Goal: Task Accomplishment & Management: Use online tool/utility

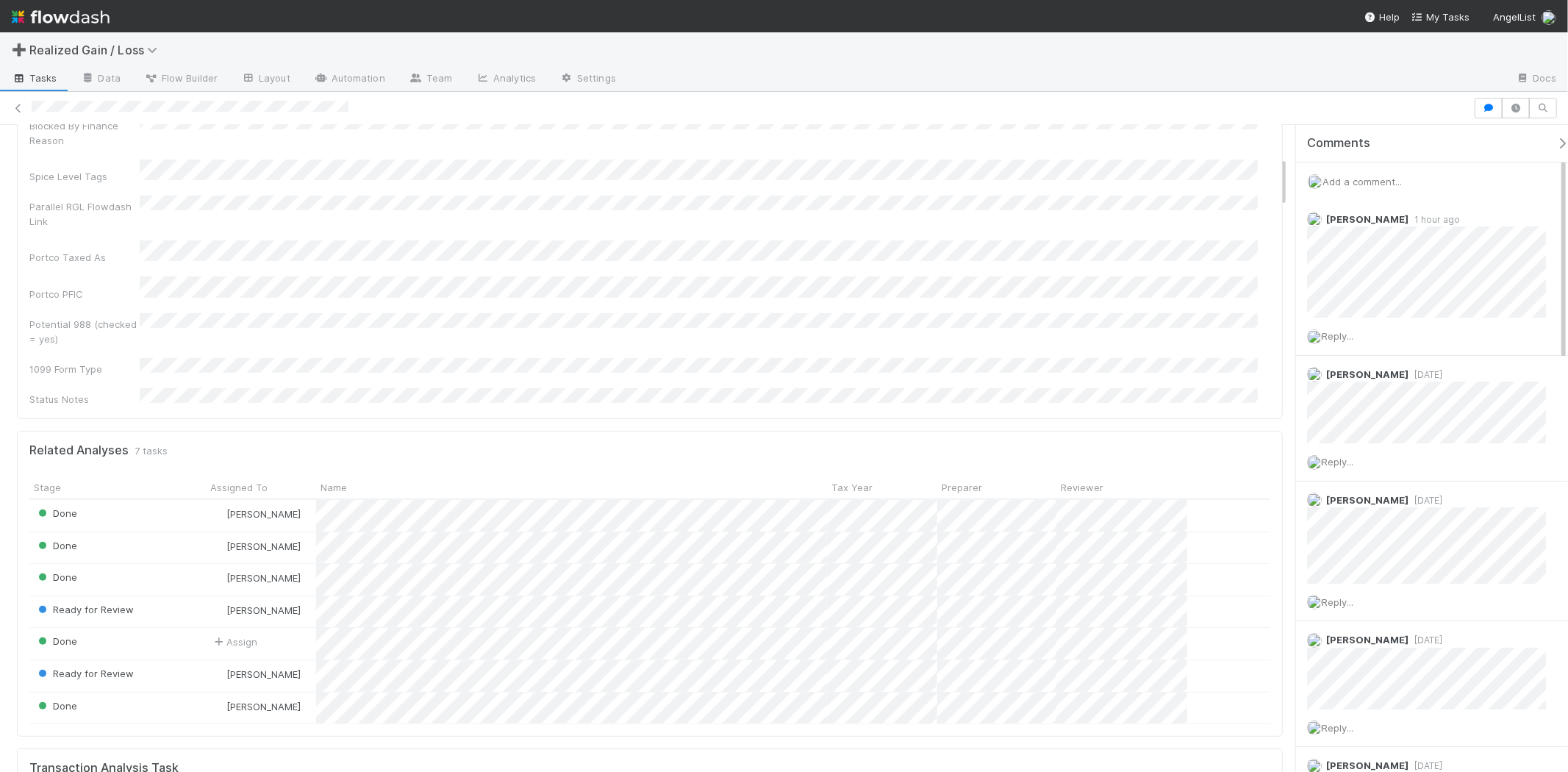
scroll to position [408, 0]
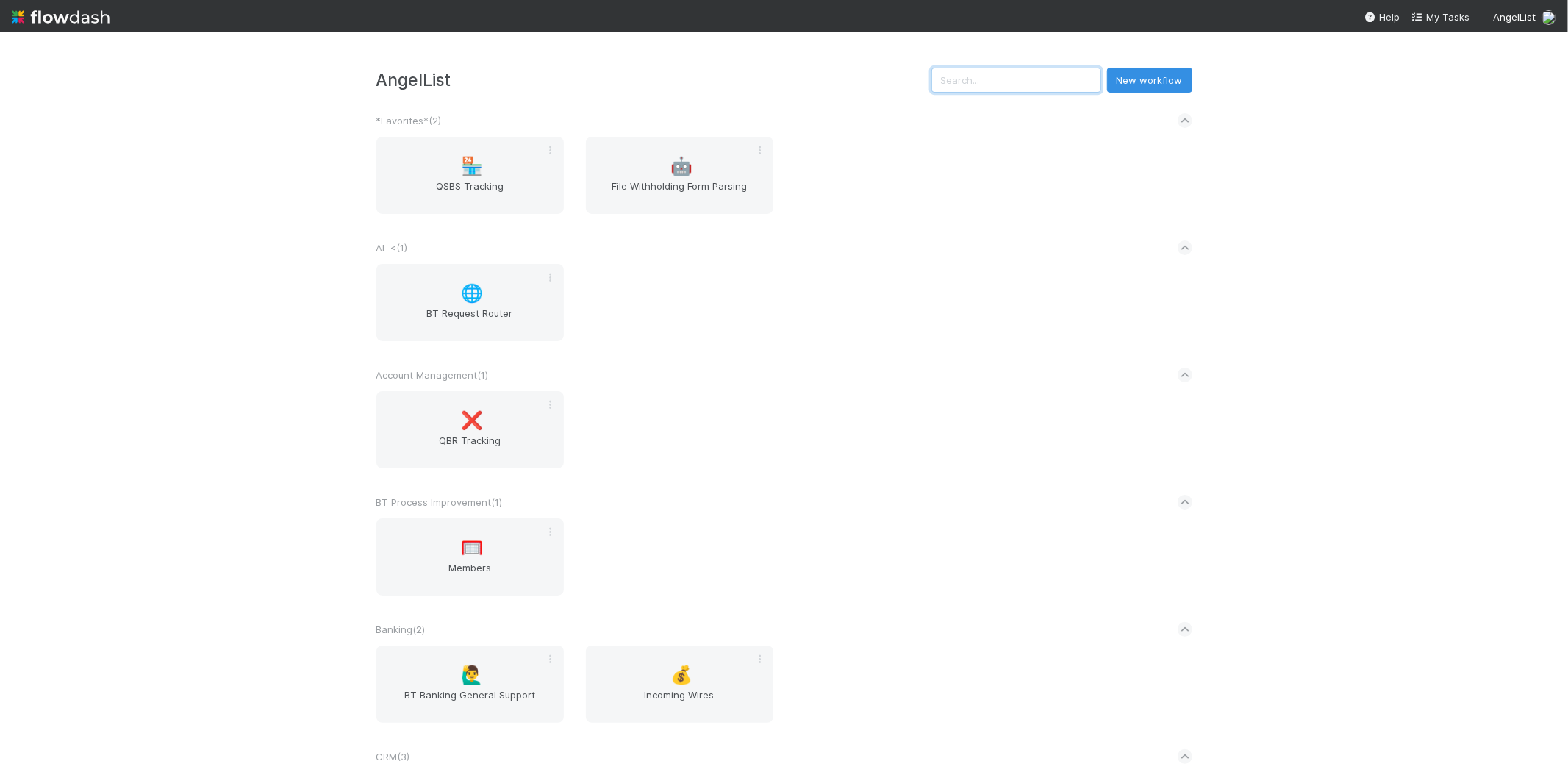
click at [1001, 82] on input "text" at bounding box center [1016, 80] width 170 height 25
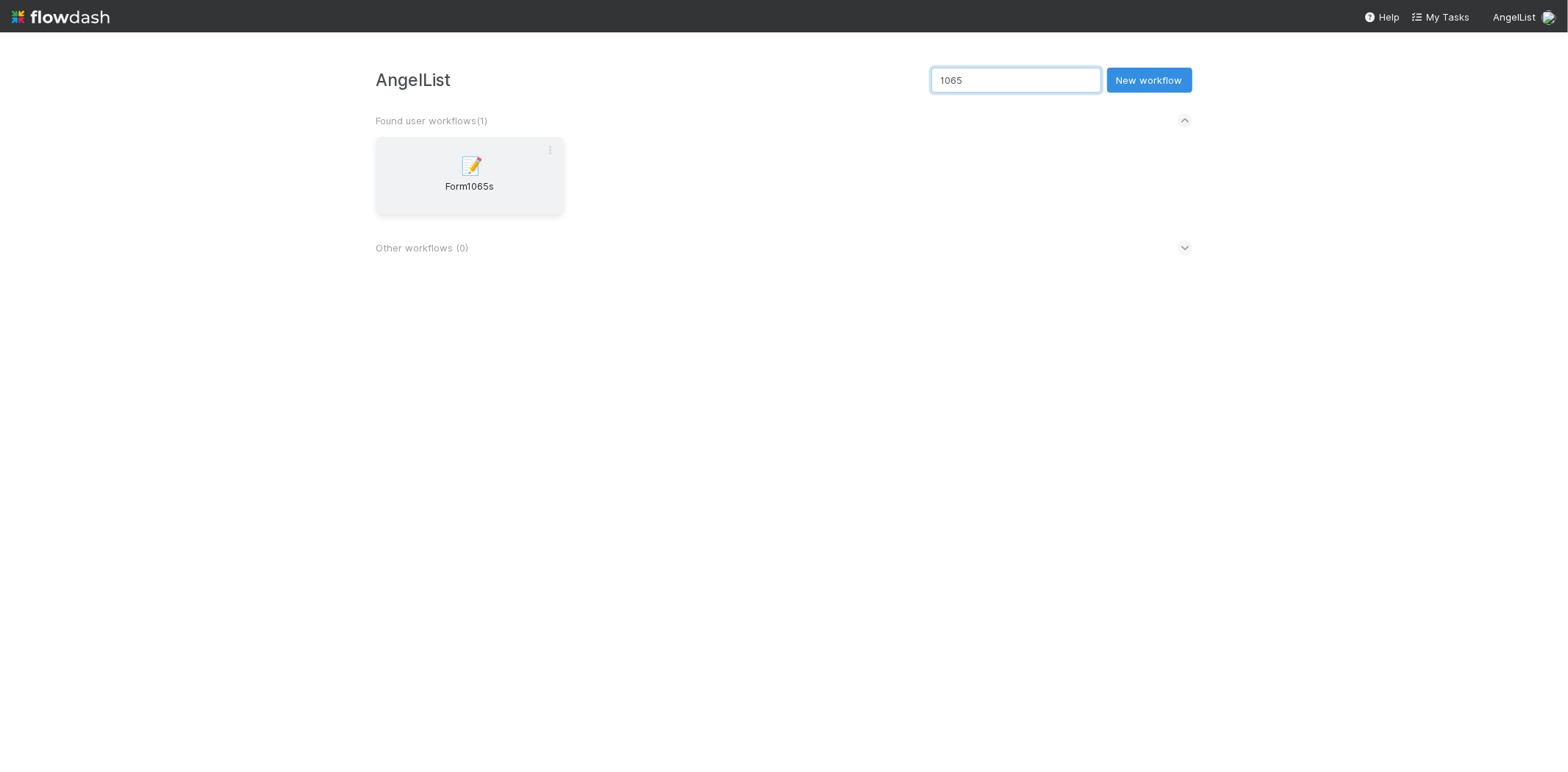
type input "1065"
click at [501, 145] on div "📝 Form1065s" at bounding box center [470, 174] width 188 height 77
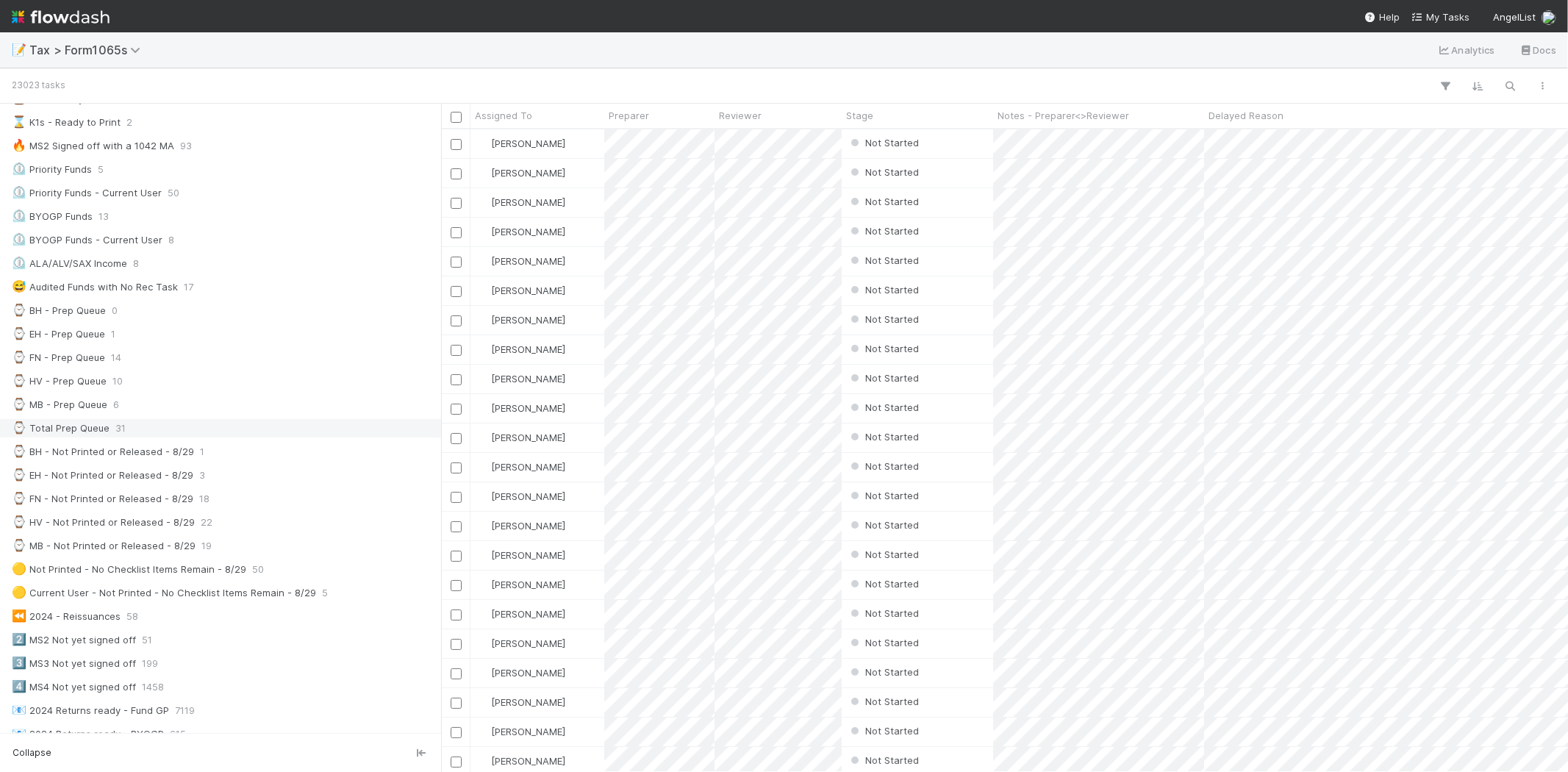
scroll to position [244, 0]
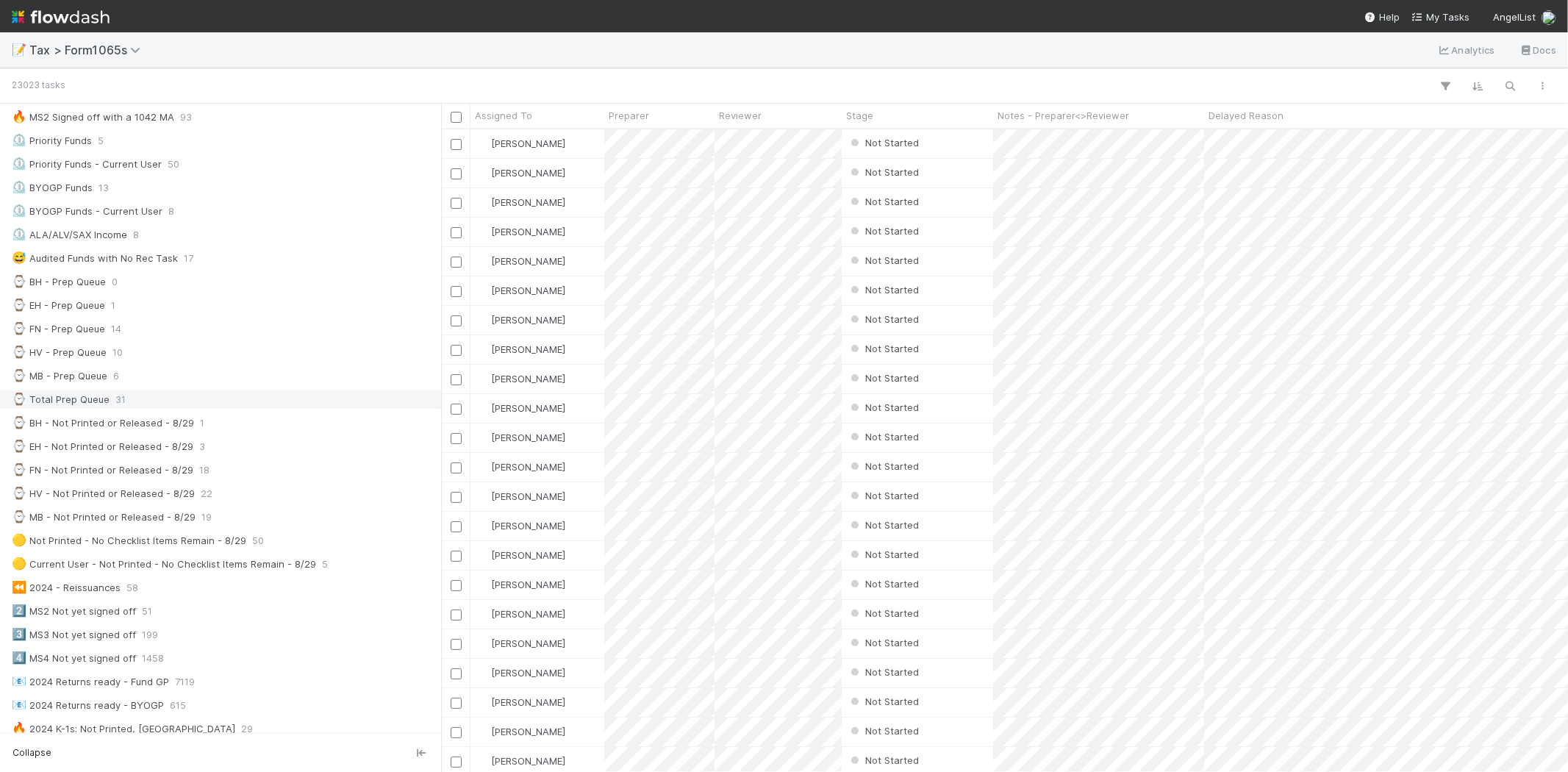
click at [162, 403] on div "⌚ Total Prep Queue 31" at bounding box center [224, 399] width 426 height 19
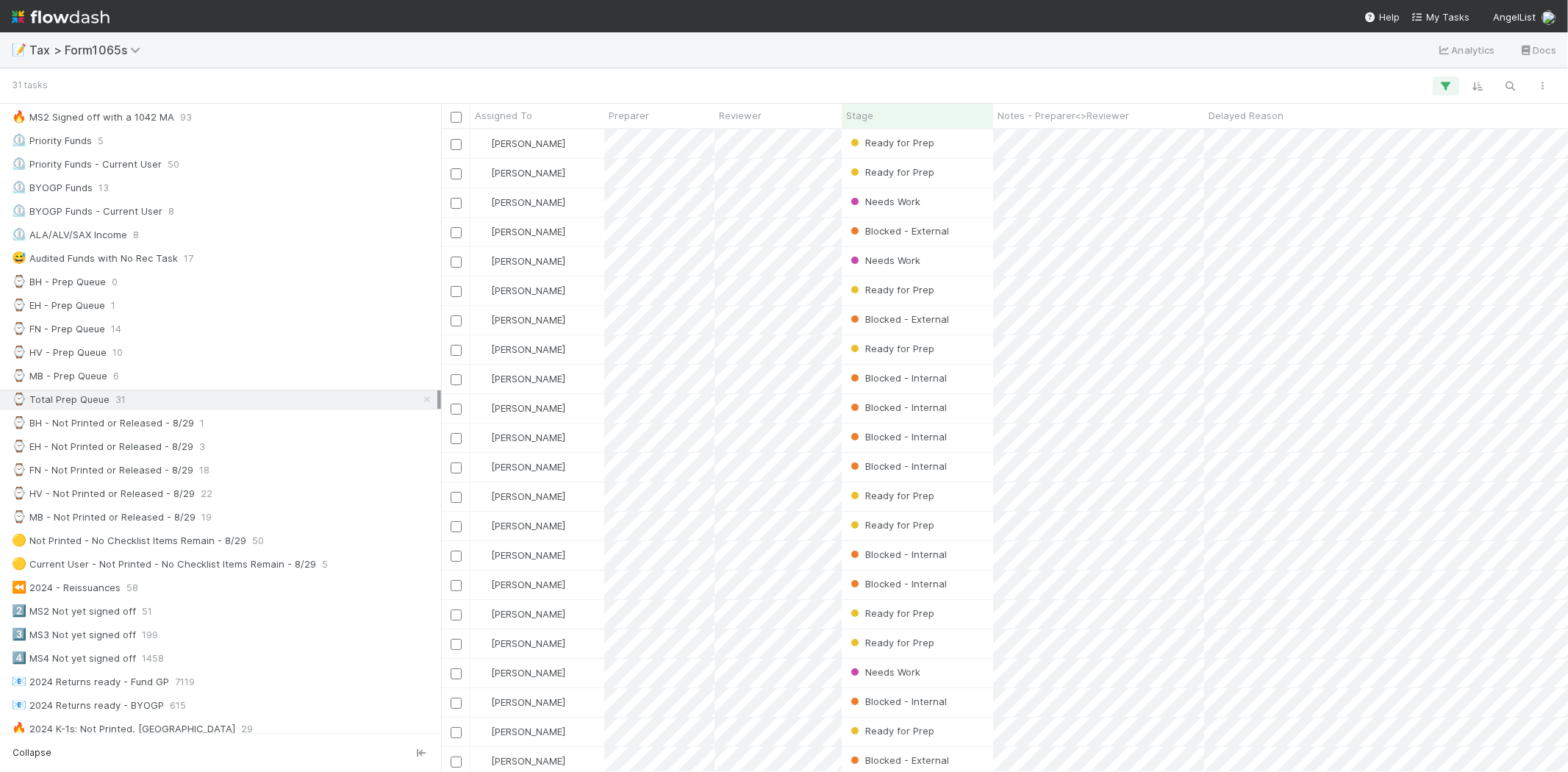
scroll to position [629, 1114]
click at [228, 523] on div "⌚ MB - Not Printed or Released - 8/29 19" at bounding box center [224, 517] width 426 height 19
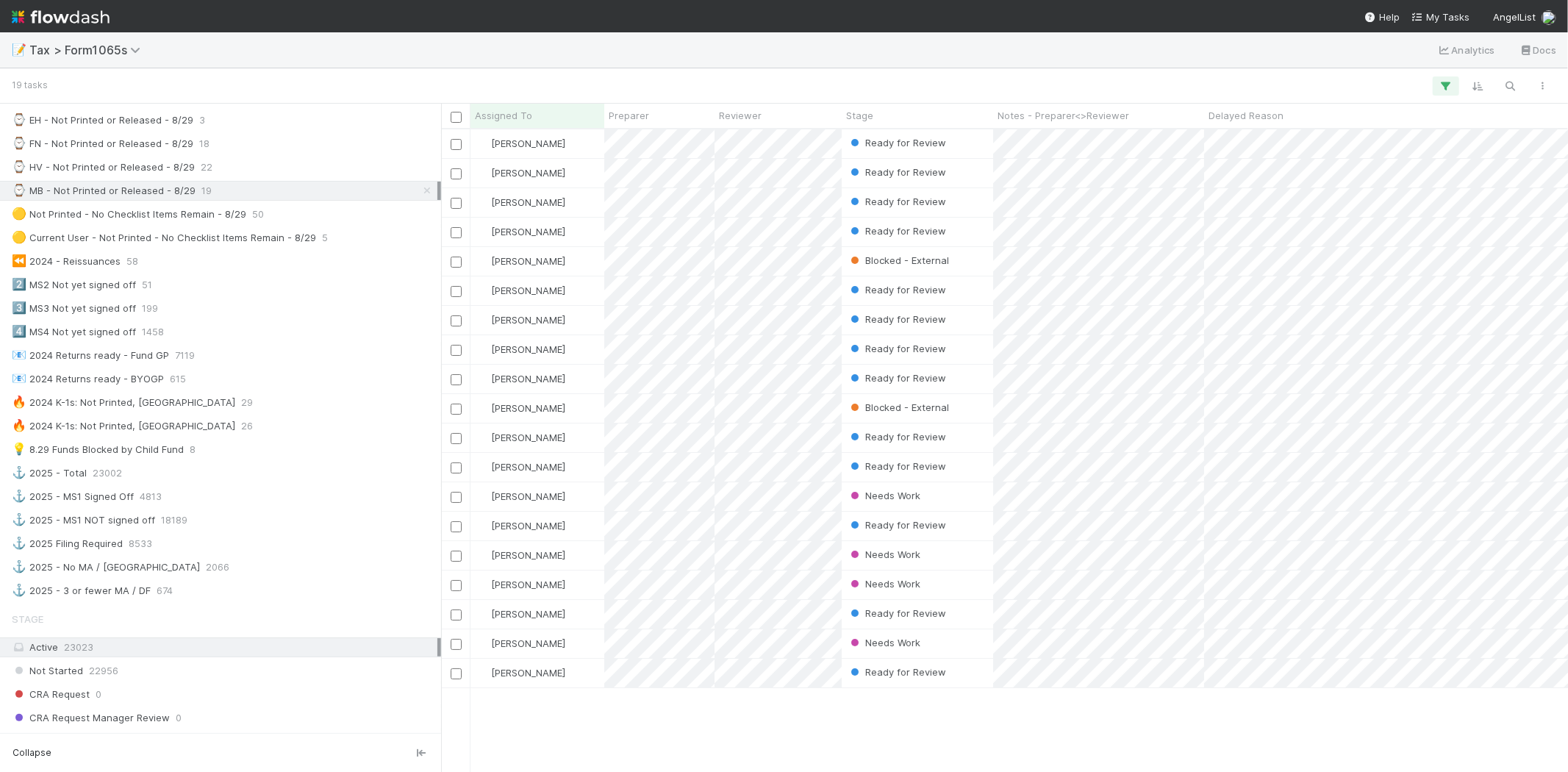
click at [47, 12] on img at bounding box center [60, 17] width 97 height 25
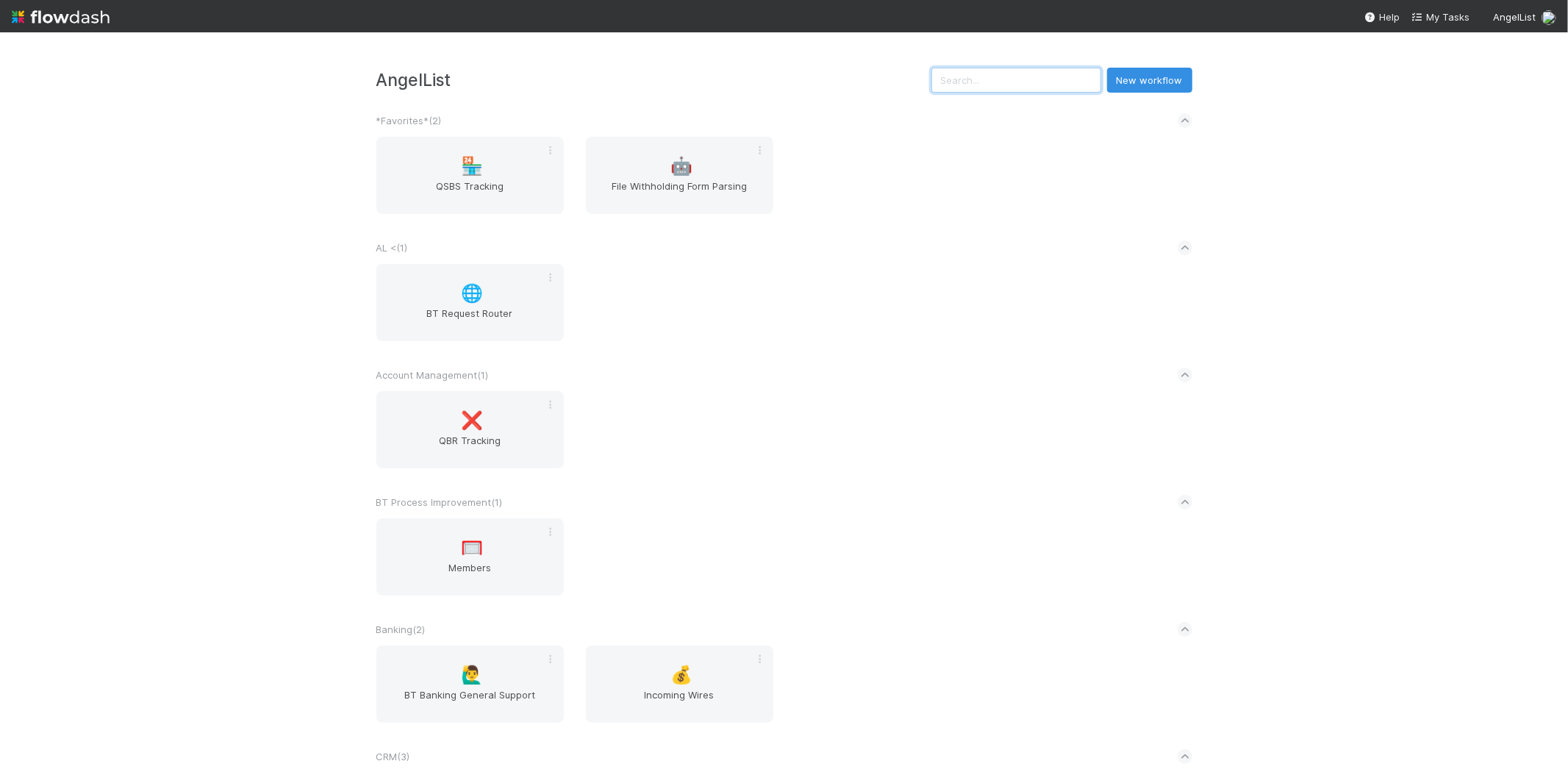
click at [998, 78] on input "text" at bounding box center [1016, 80] width 170 height 25
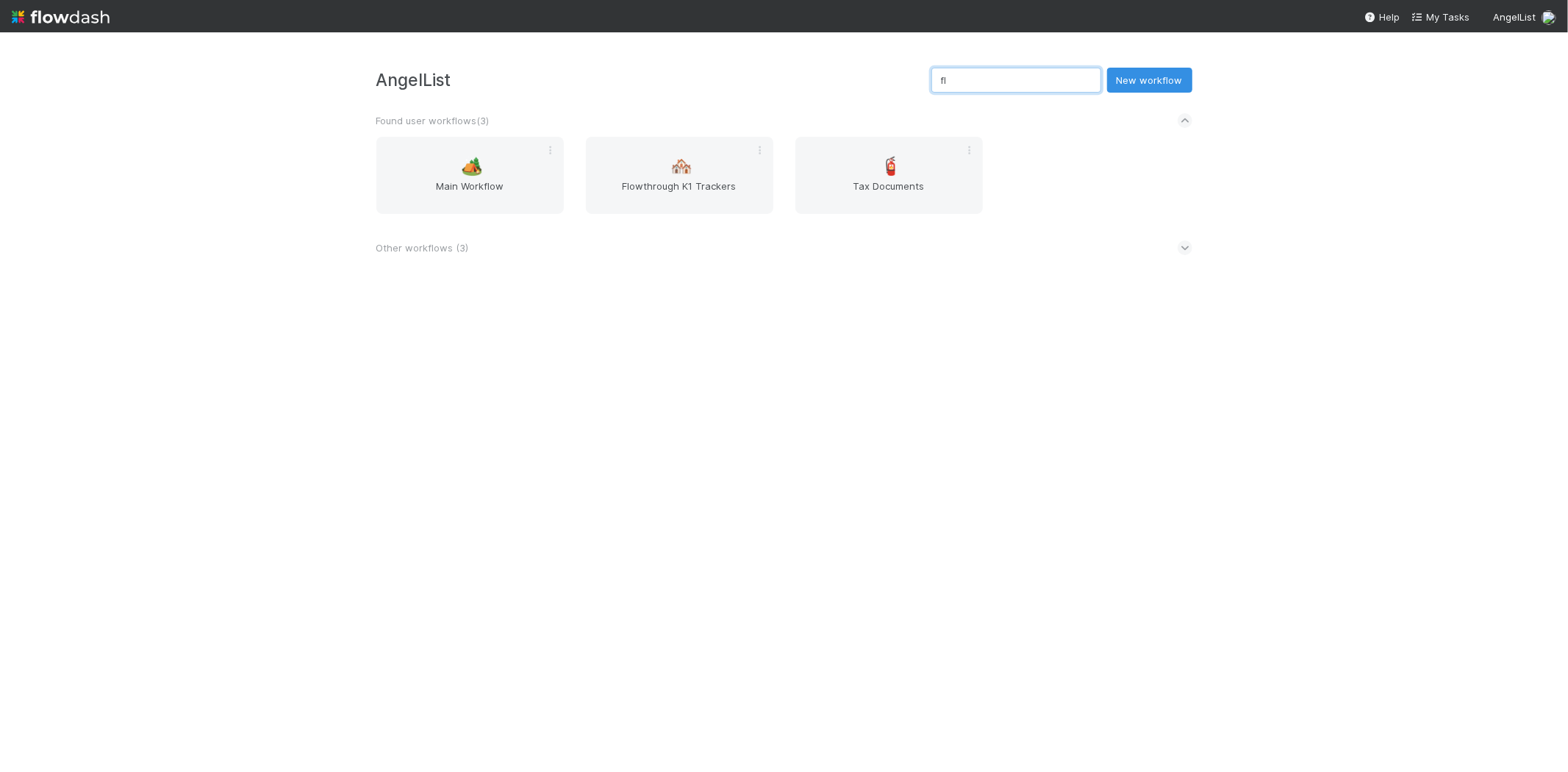
type input "f"
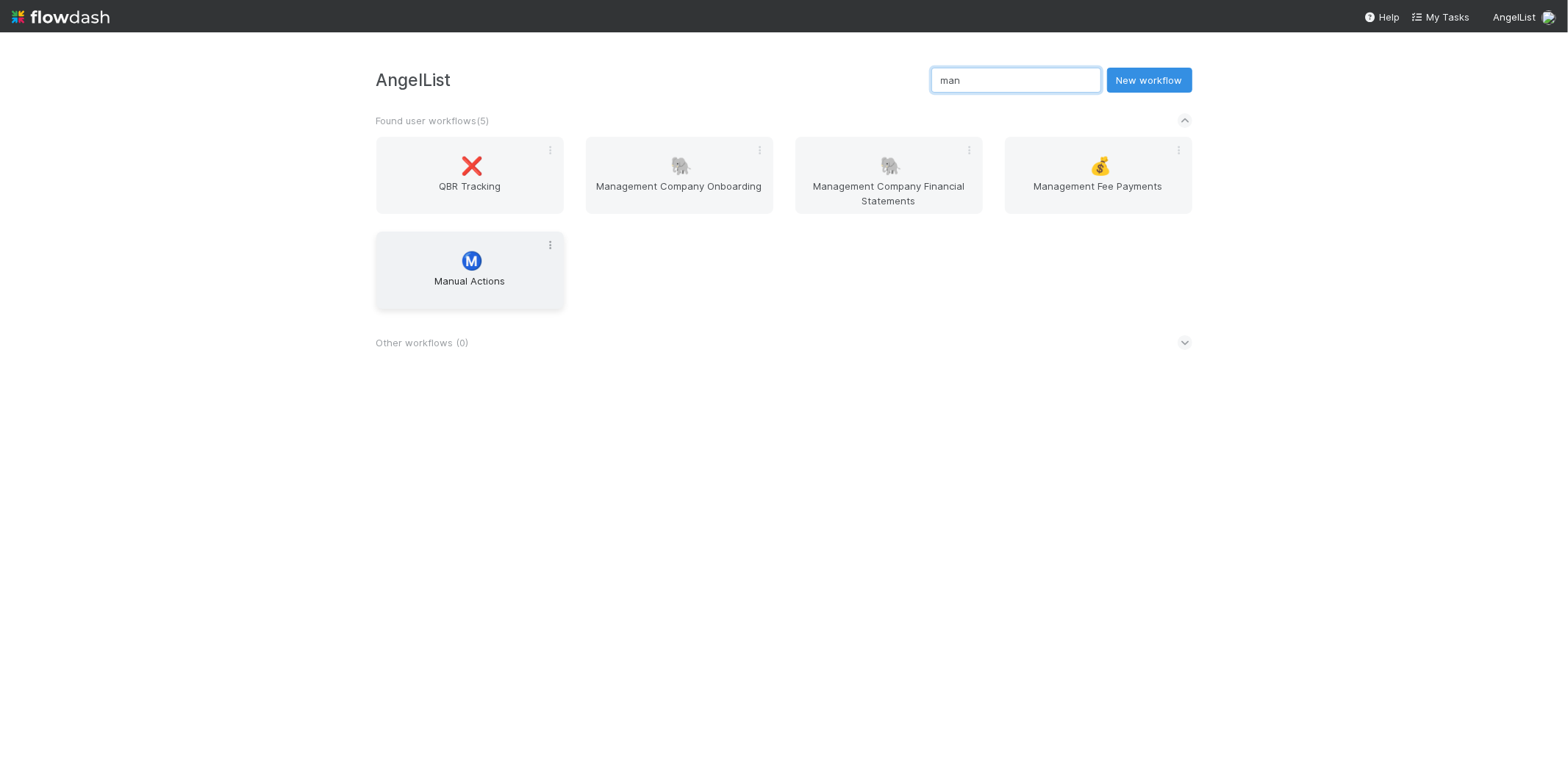
type input "man"
click at [552, 248] on icon at bounding box center [550, 244] width 15 height 10
click at [395, 254] on div "Rename Move Clone Archive Favorite Leave" at bounding box center [784, 386] width 1568 height 772
click at [395, 255] on div "Ⓜ️ Manual Actions" at bounding box center [470, 269] width 188 height 77
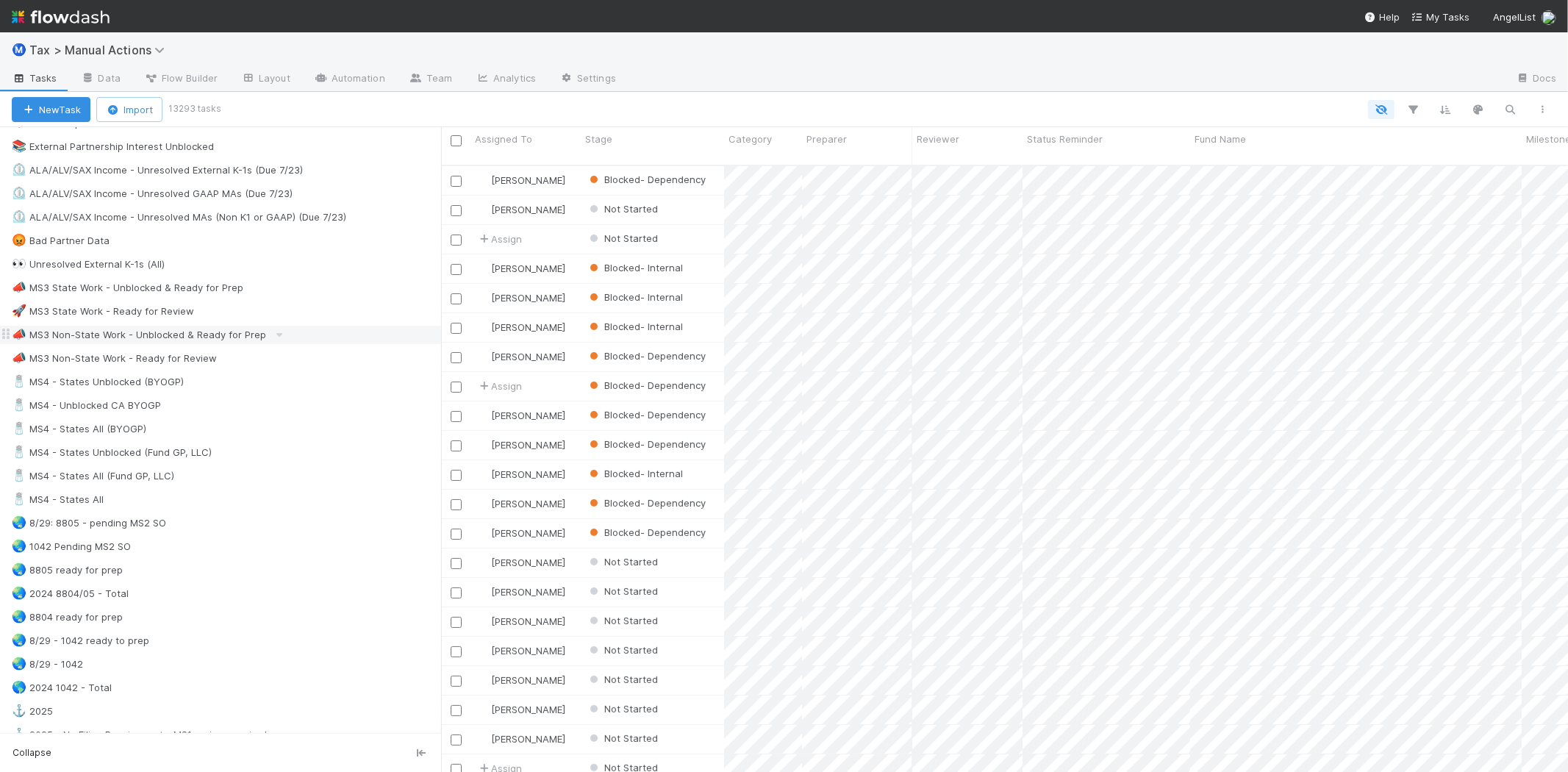
scroll to position [816, 0]
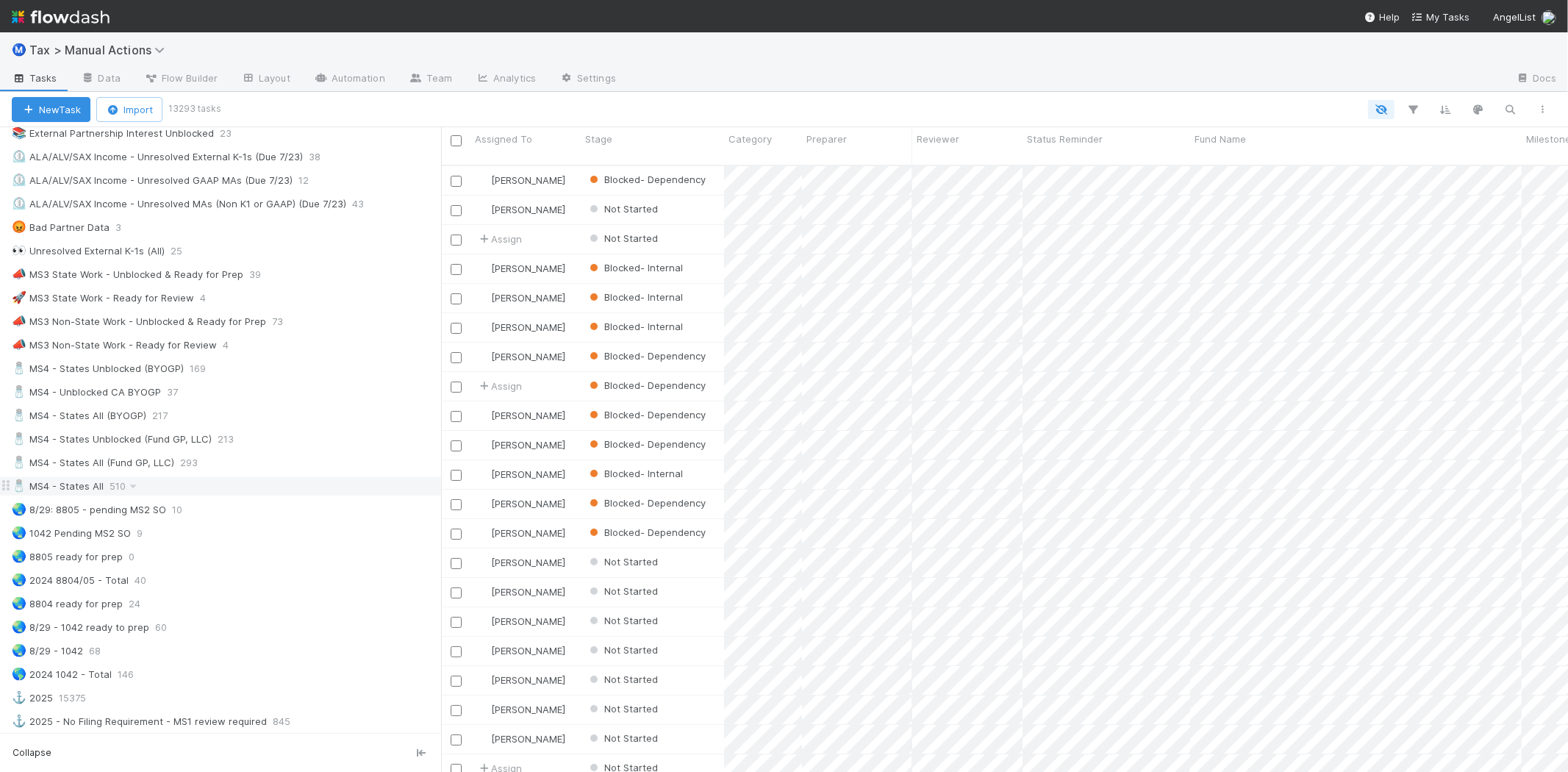
click at [147, 486] on div "🧂 MS4 - States All 510" at bounding box center [226, 486] width 429 height 19
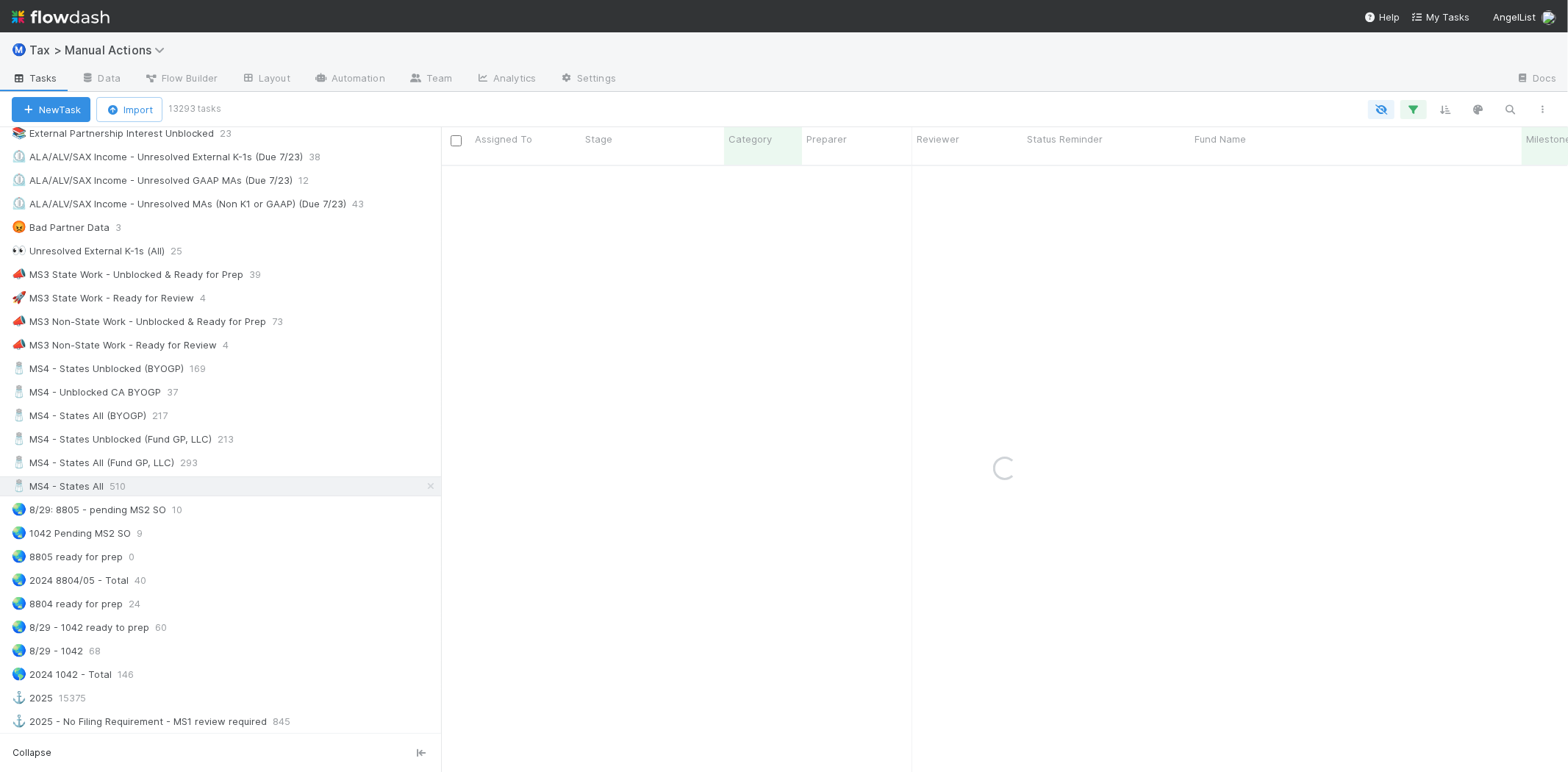
click at [1270, 63] on div "Ⓜ️ Tax > Manual Actions" at bounding box center [784, 50] width 1568 height 35
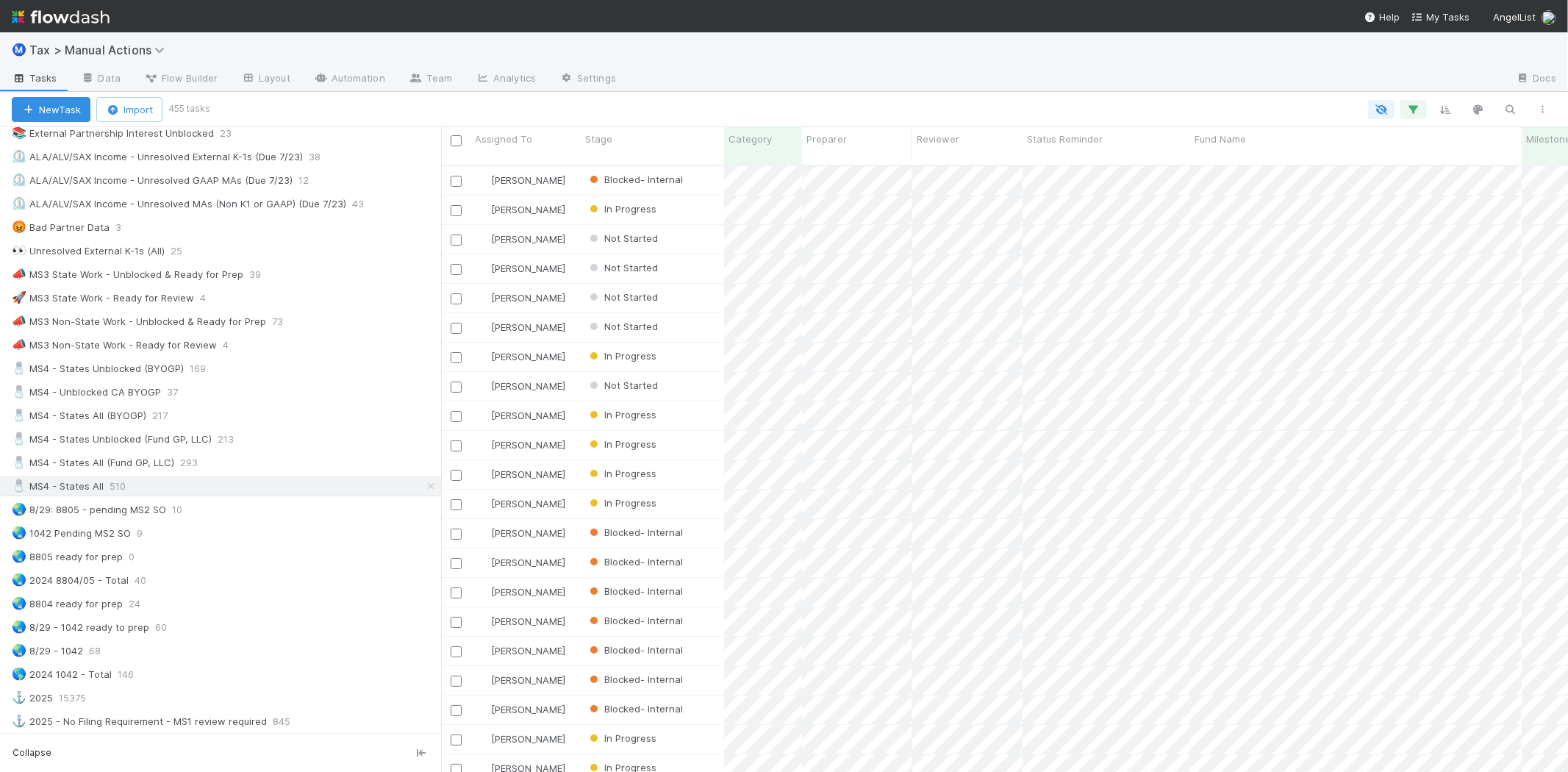
scroll to position [606, 1114]
click at [1427, 111] on div at bounding box center [883, 110] width 1351 height 19
click at [1420, 111] on icon "button" at bounding box center [1413, 109] width 15 height 13
click at [1016, 309] on link "And.." at bounding box center [1000, 313] width 46 height 21
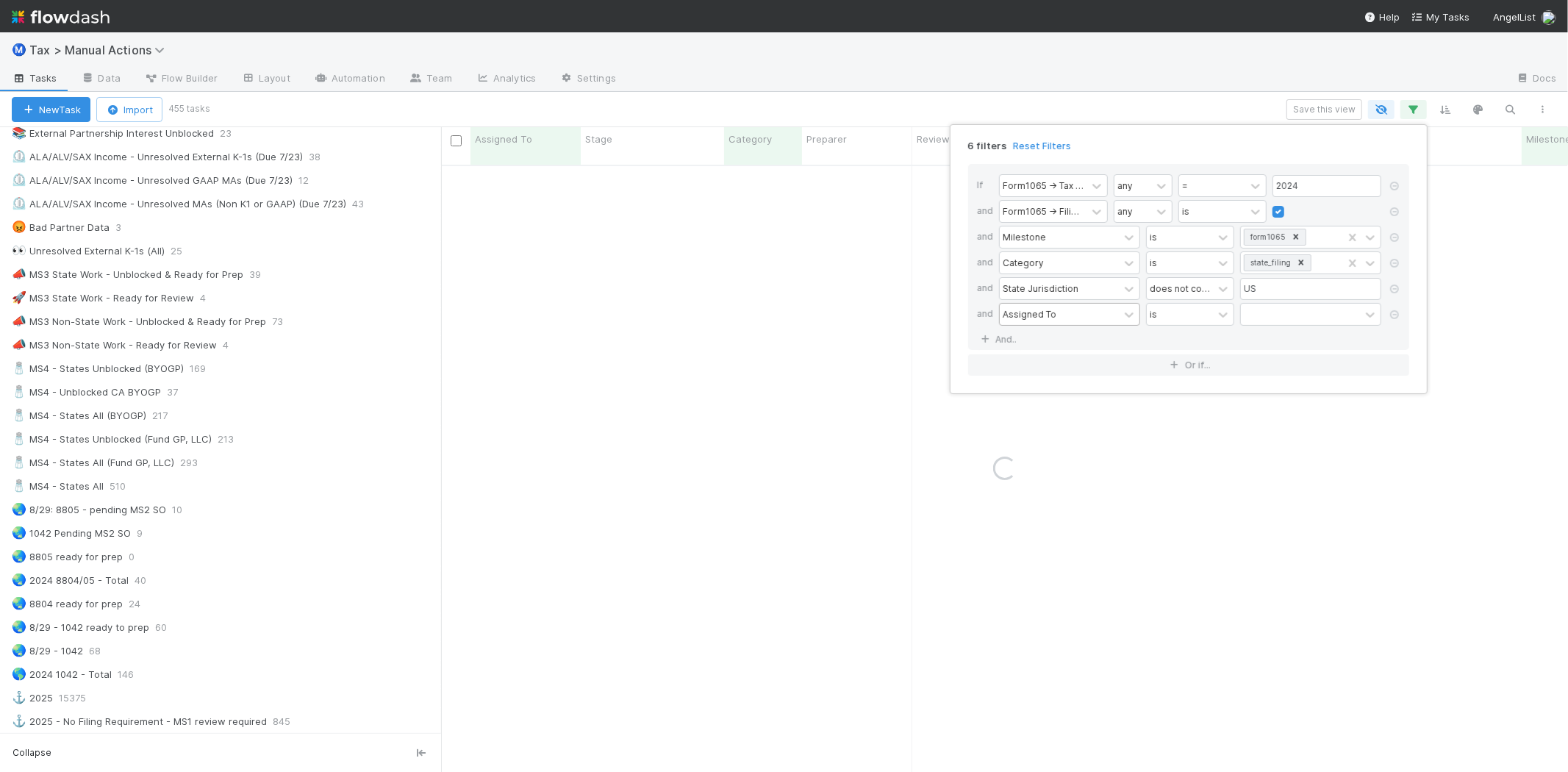
click at [1034, 311] on div "Assigned To" at bounding box center [1029, 313] width 54 height 13
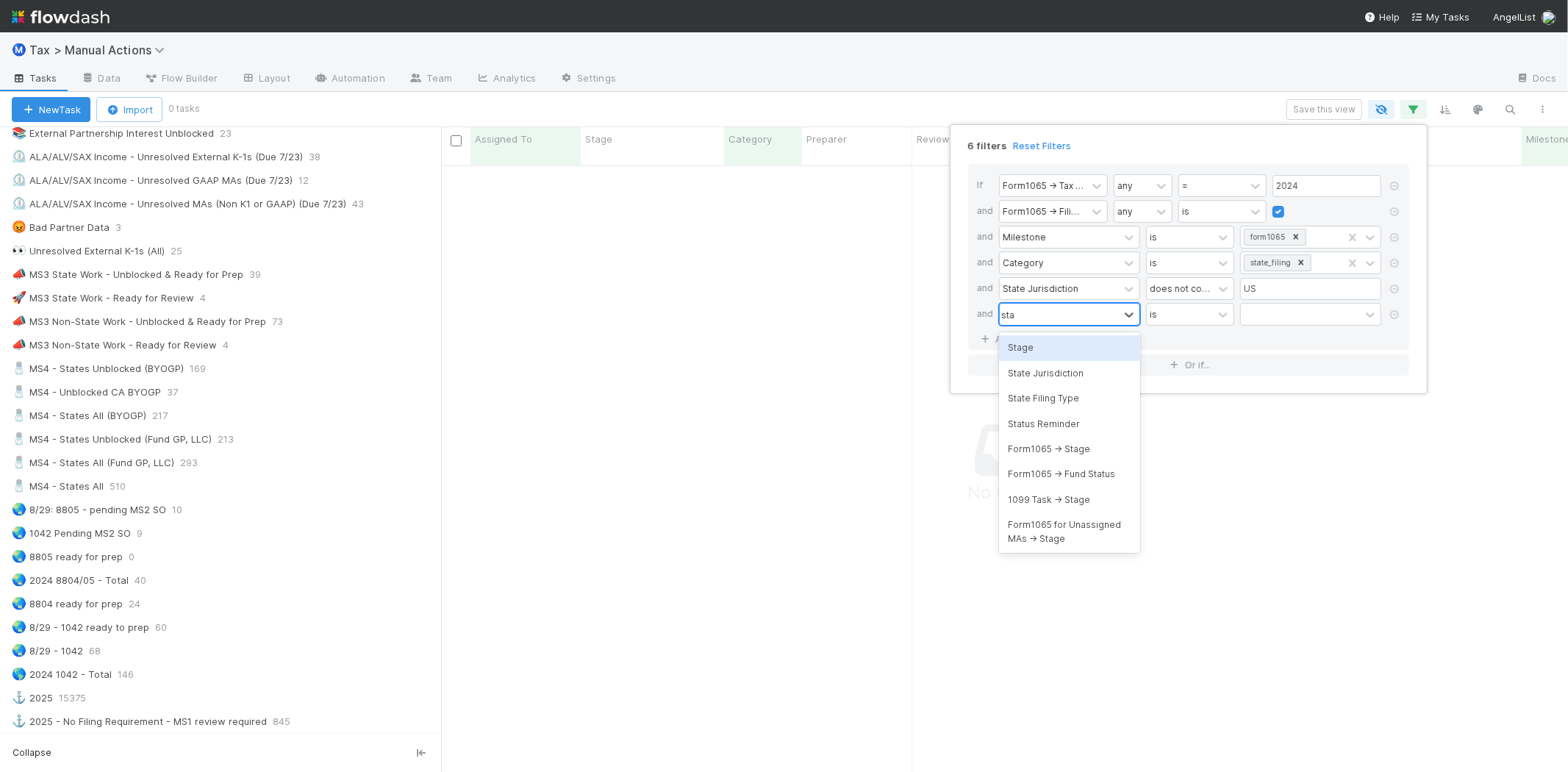
scroll to position [594, 1102]
type input "state"
click at [1045, 338] on div "State Jurisdiction" at bounding box center [1069, 348] width 141 height 25
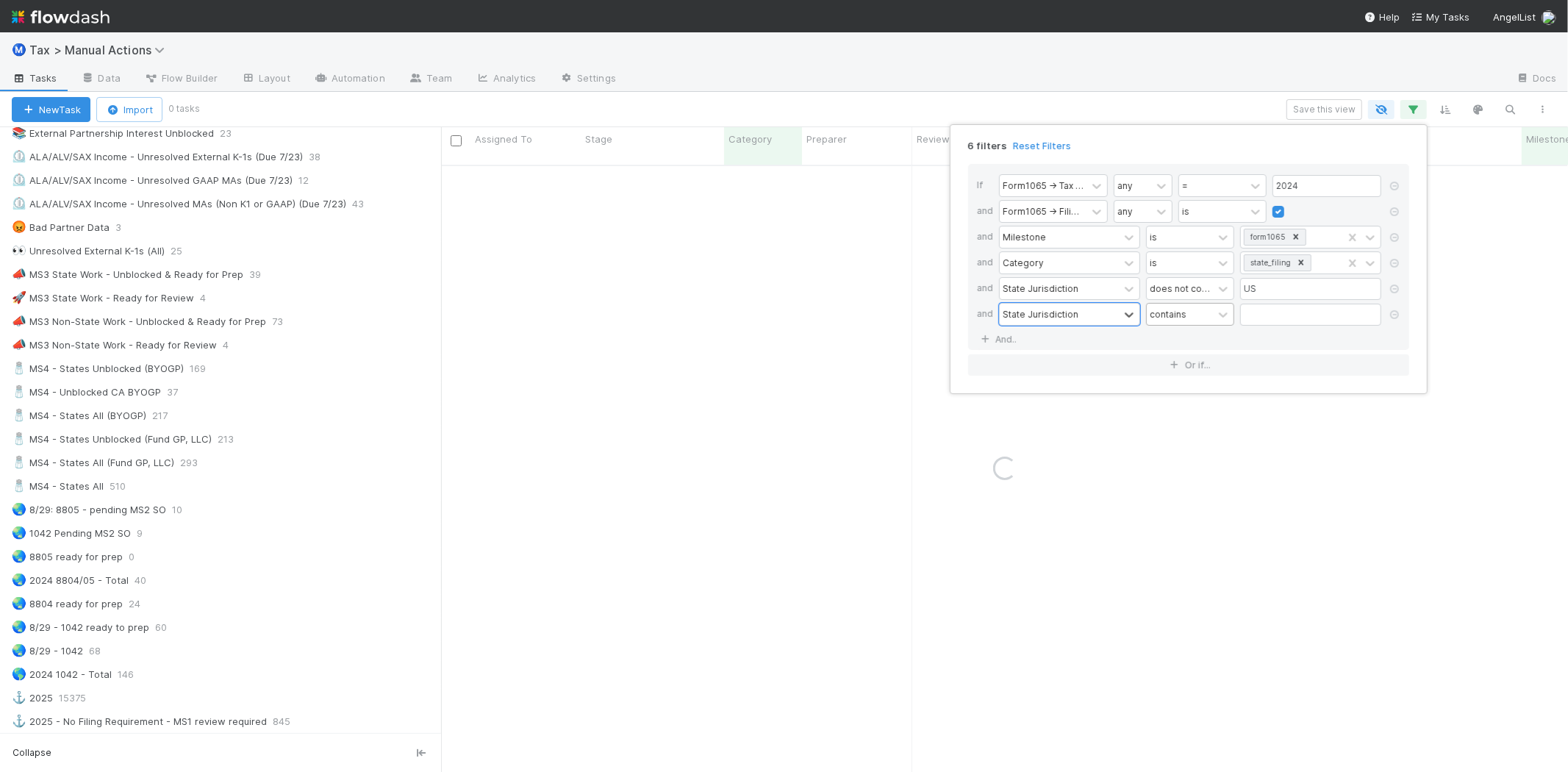
click at [1177, 319] on div "contains" at bounding box center [1168, 313] width 37 height 13
type input "is"
click at [1187, 370] on div "is" at bounding box center [1190, 374] width 89 height 25
click at [1252, 313] on input "text" at bounding box center [1309, 314] width 141 height 22
type input "CA"
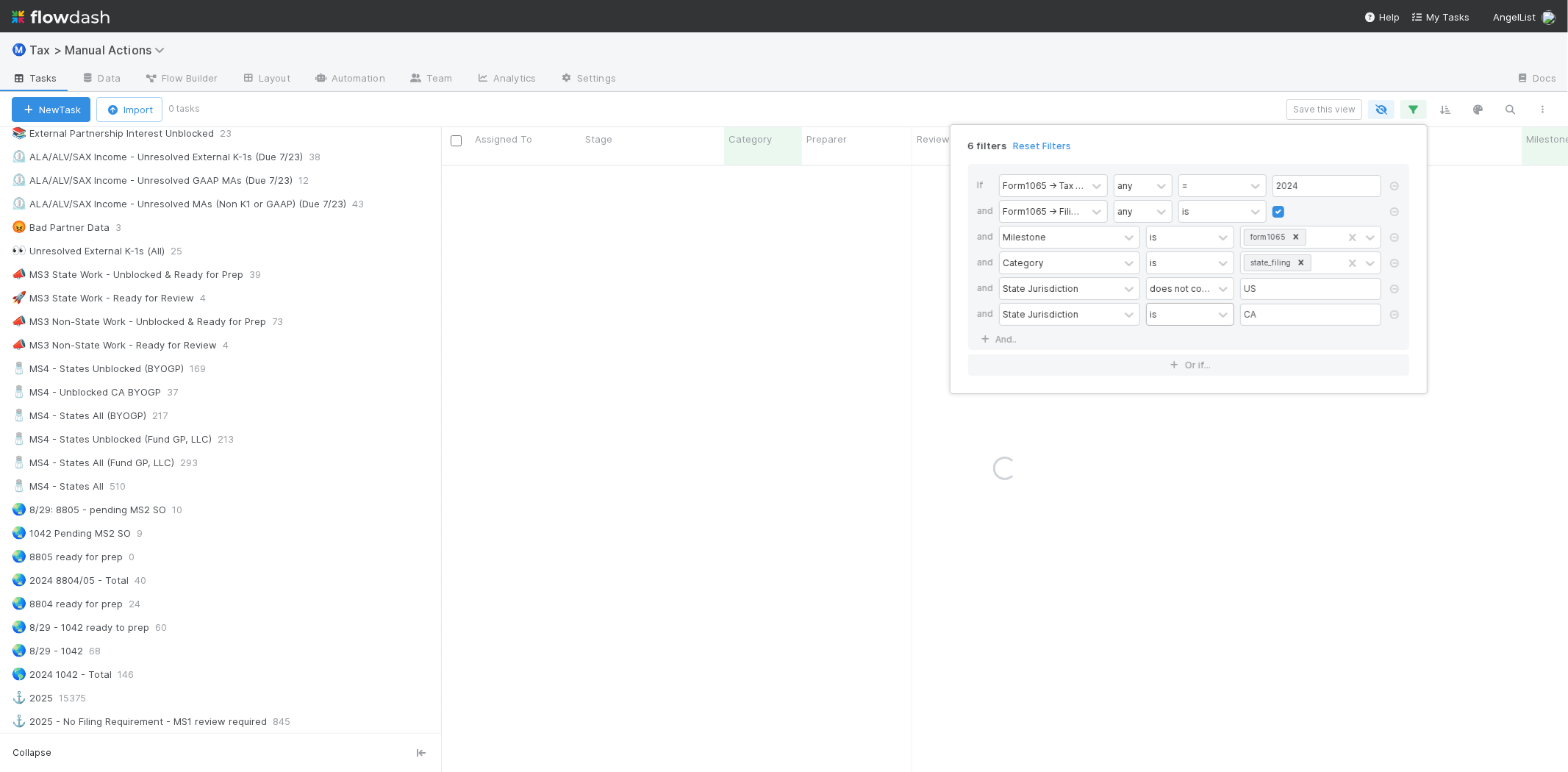
click at [1076, 35] on div "6 filters Reset Filters If Form1065 -> Tax Year any = 2024 and Form1065 -> Fili…" at bounding box center [784, 386] width 1568 height 772
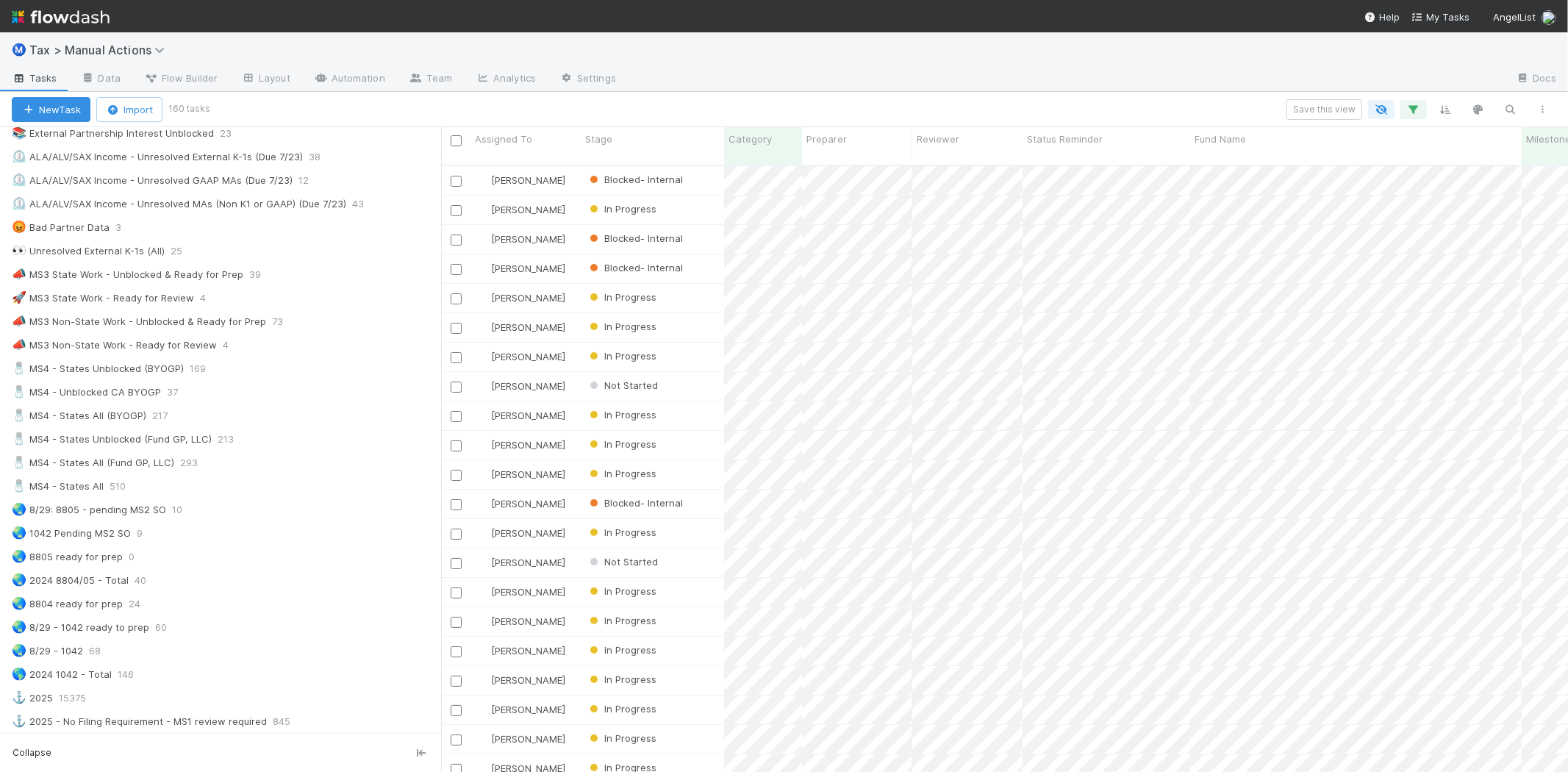
scroll to position [606, 1114]
click at [1308, 112] on button "Save this view" at bounding box center [1324, 109] width 75 height 20
type input "CA Funds (all)"
click at [1206, 278] on button "Save View" at bounding box center [1241, 274] width 206 height 25
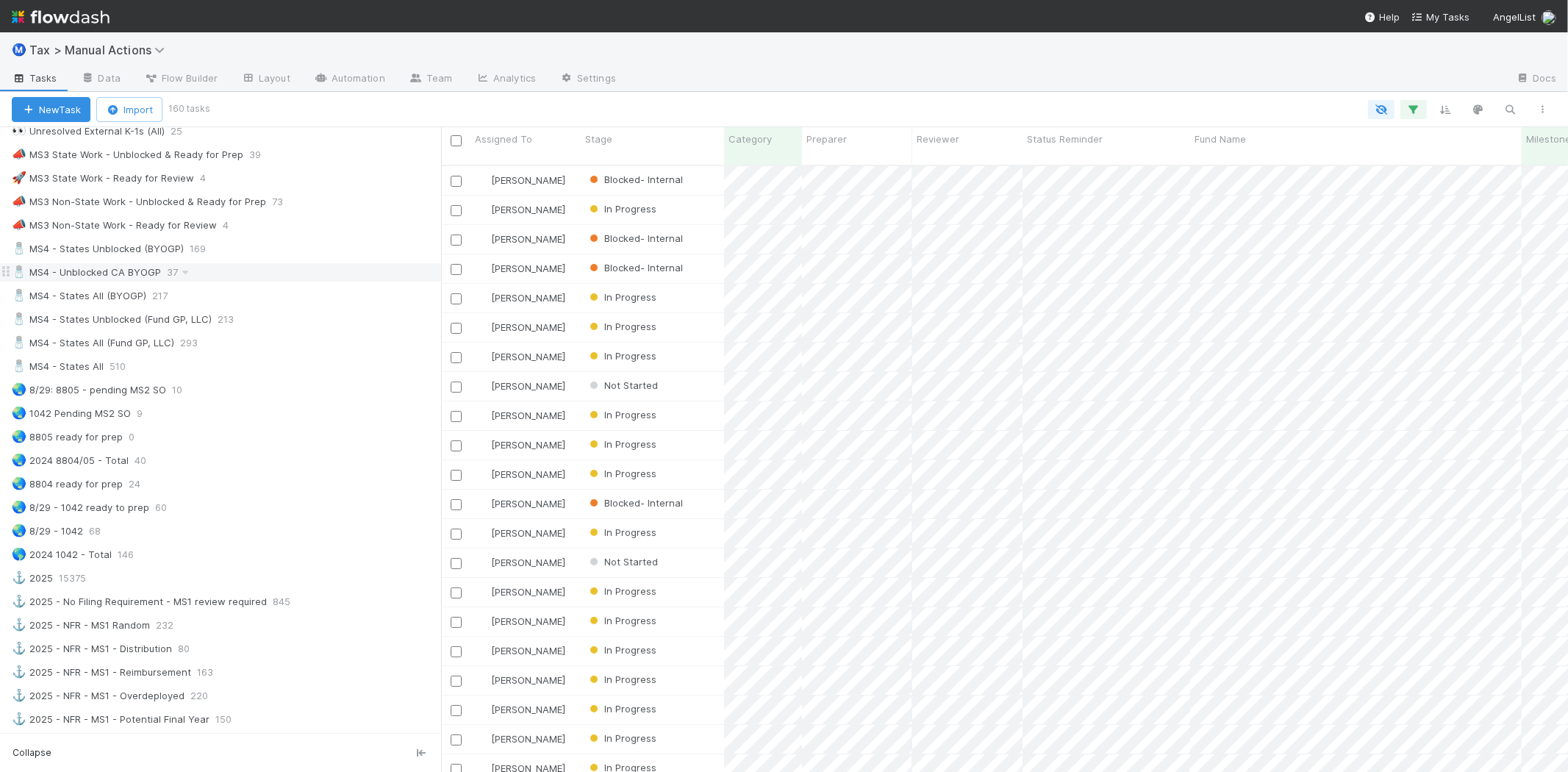
scroll to position [1224, 0]
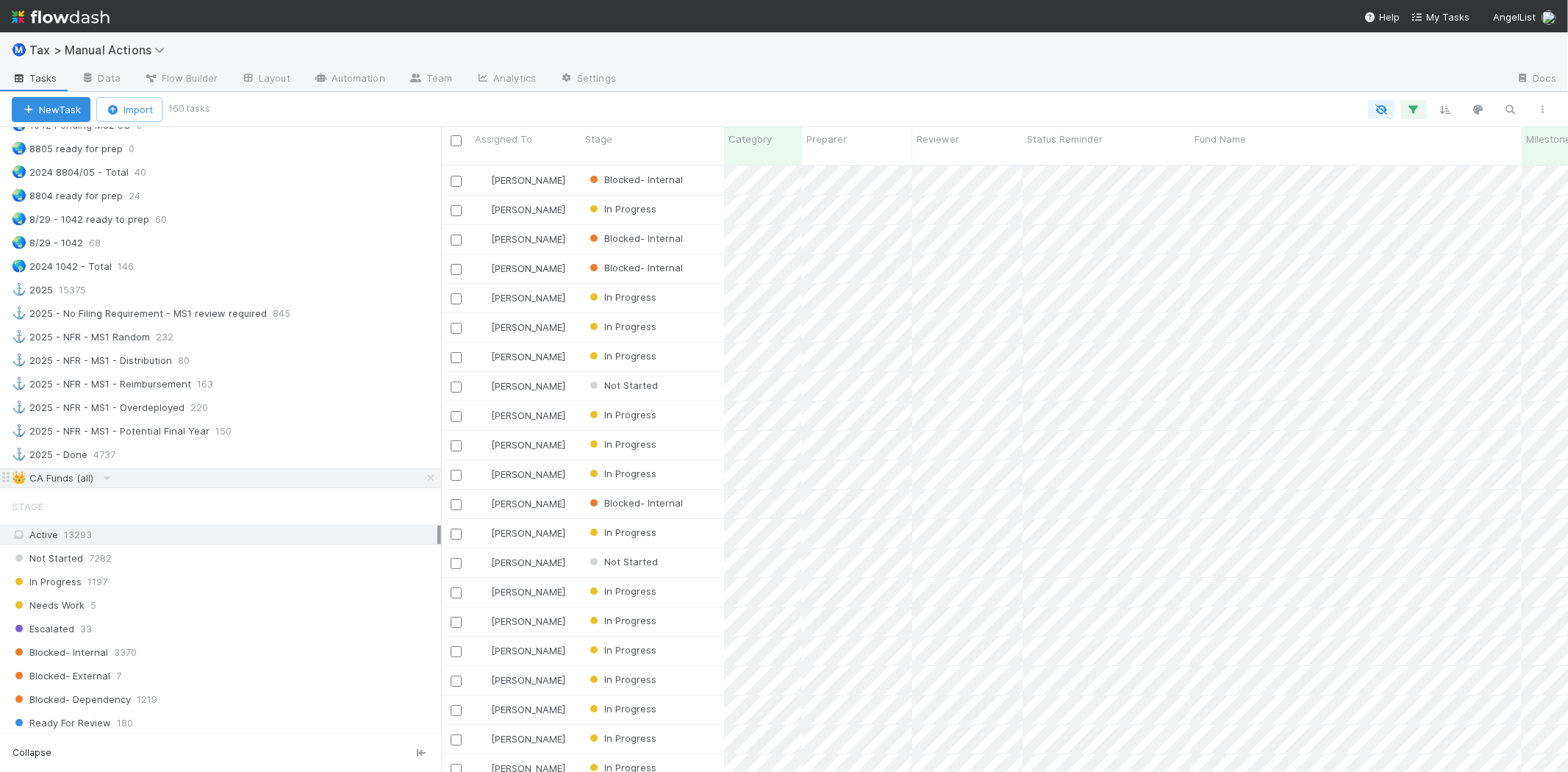
click at [89, 487] on div "👑 CA Funds (all)" at bounding box center [52, 478] width 81 height 19
click at [94, 487] on div "👑 CA Funds (all)" at bounding box center [226, 478] width 429 height 19
click at [102, 482] on icon at bounding box center [106, 478] width 15 height 10
click at [102, 490] on div "View Settings Default for everyone Rename this view Delete this view" at bounding box center [784, 386] width 1568 height 772
click at [225, 486] on div "👑 CA Funds (all)" at bounding box center [226, 478] width 429 height 19
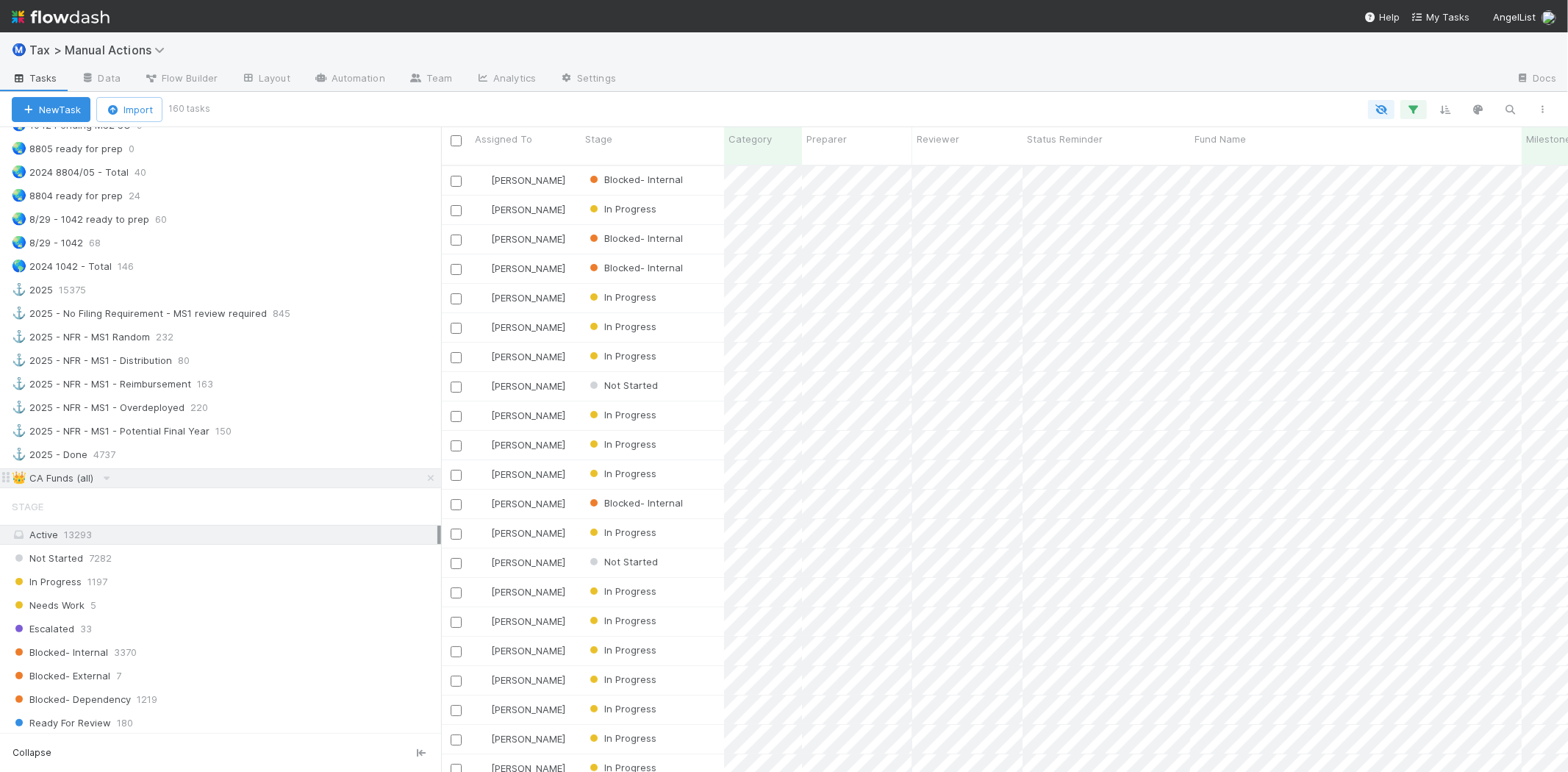
click at [76, 486] on div "👑 CA Funds (all)" at bounding box center [52, 478] width 81 height 19
click at [1541, 105] on icon "button" at bounding box center [1542, 110] width 15 height 9
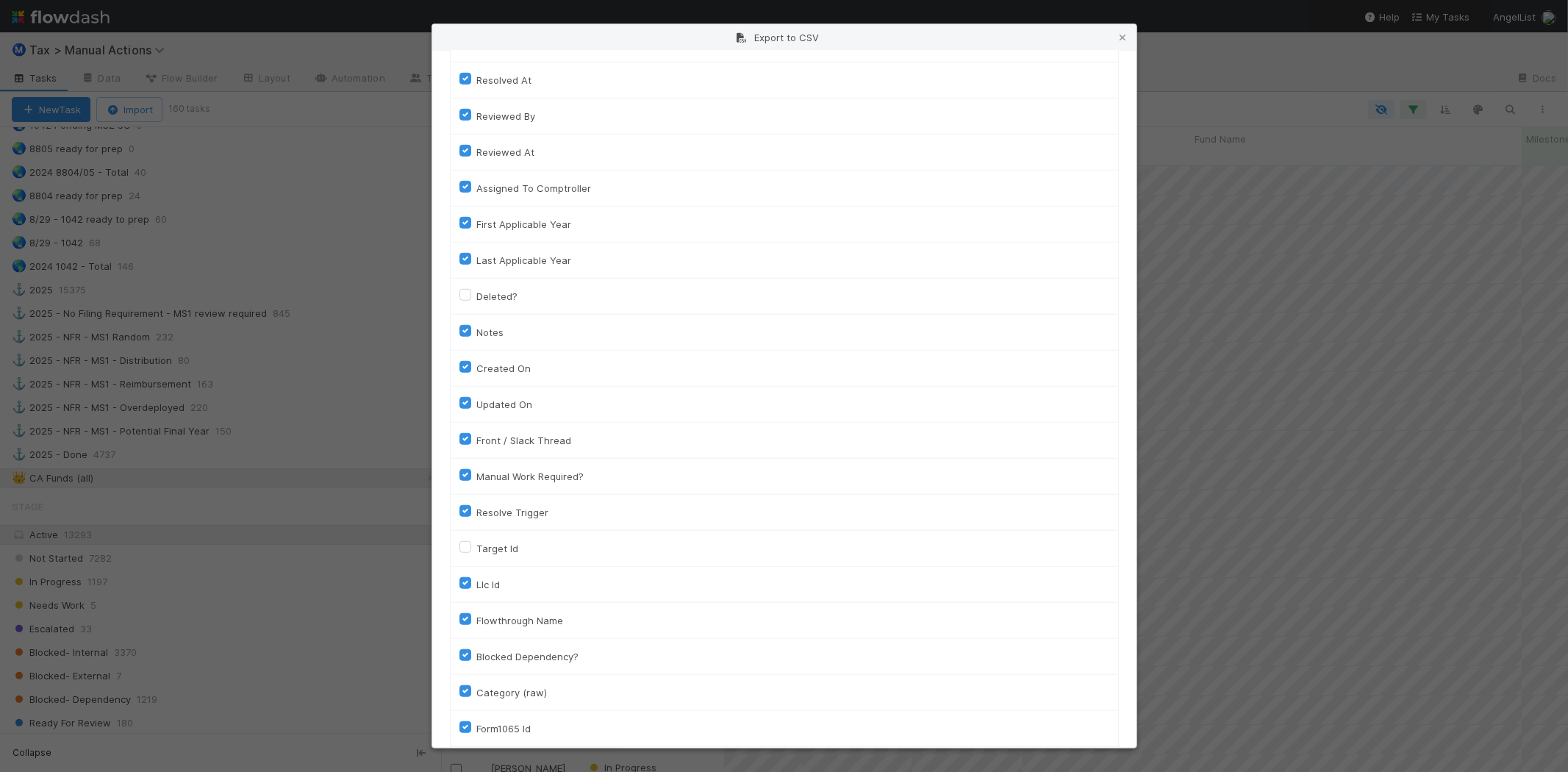
scroll to position [951, 0]
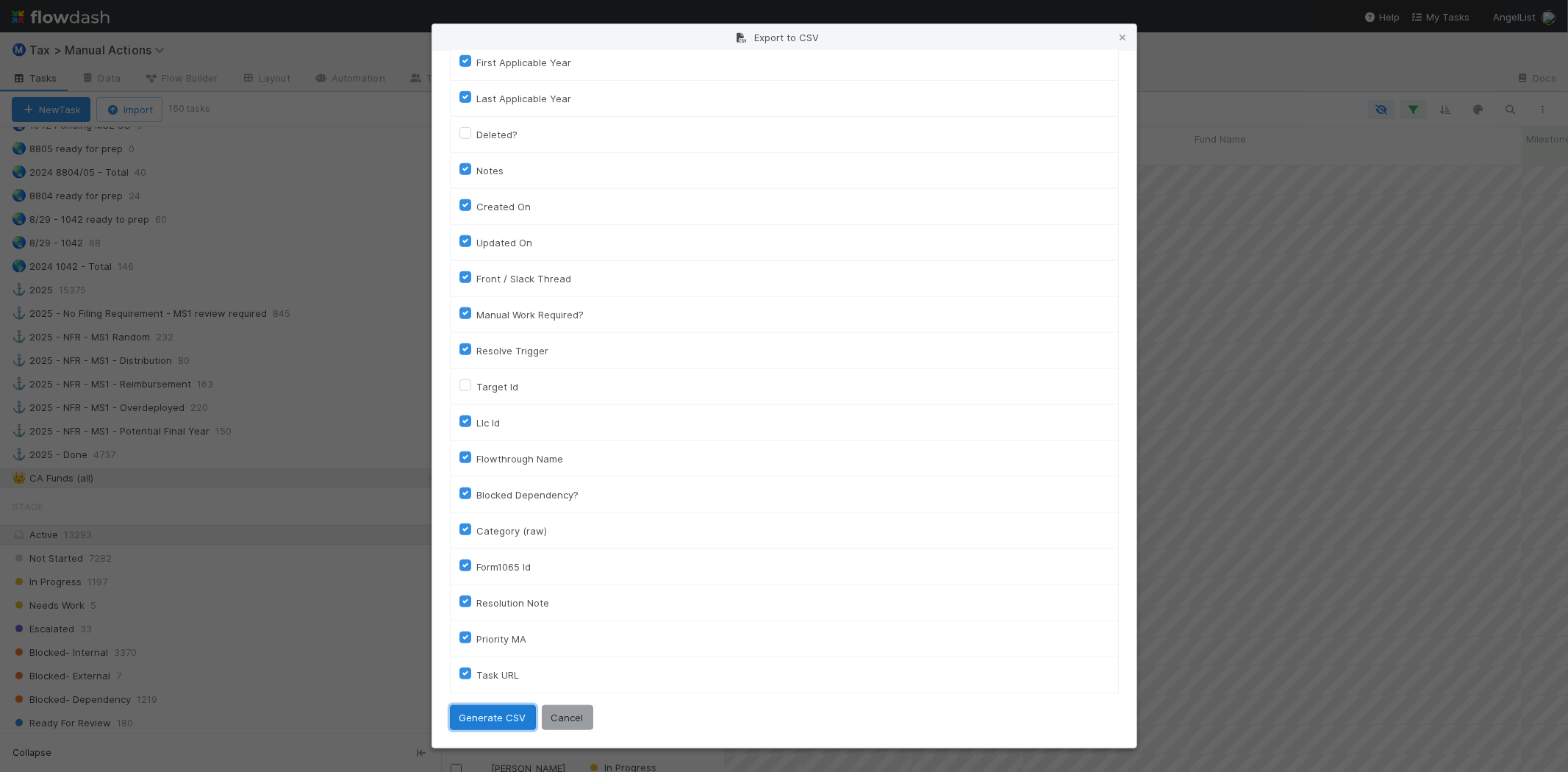
click at [506, 724] on button "Generate CSV" at bounding box center [492, 717] width 86 height 25
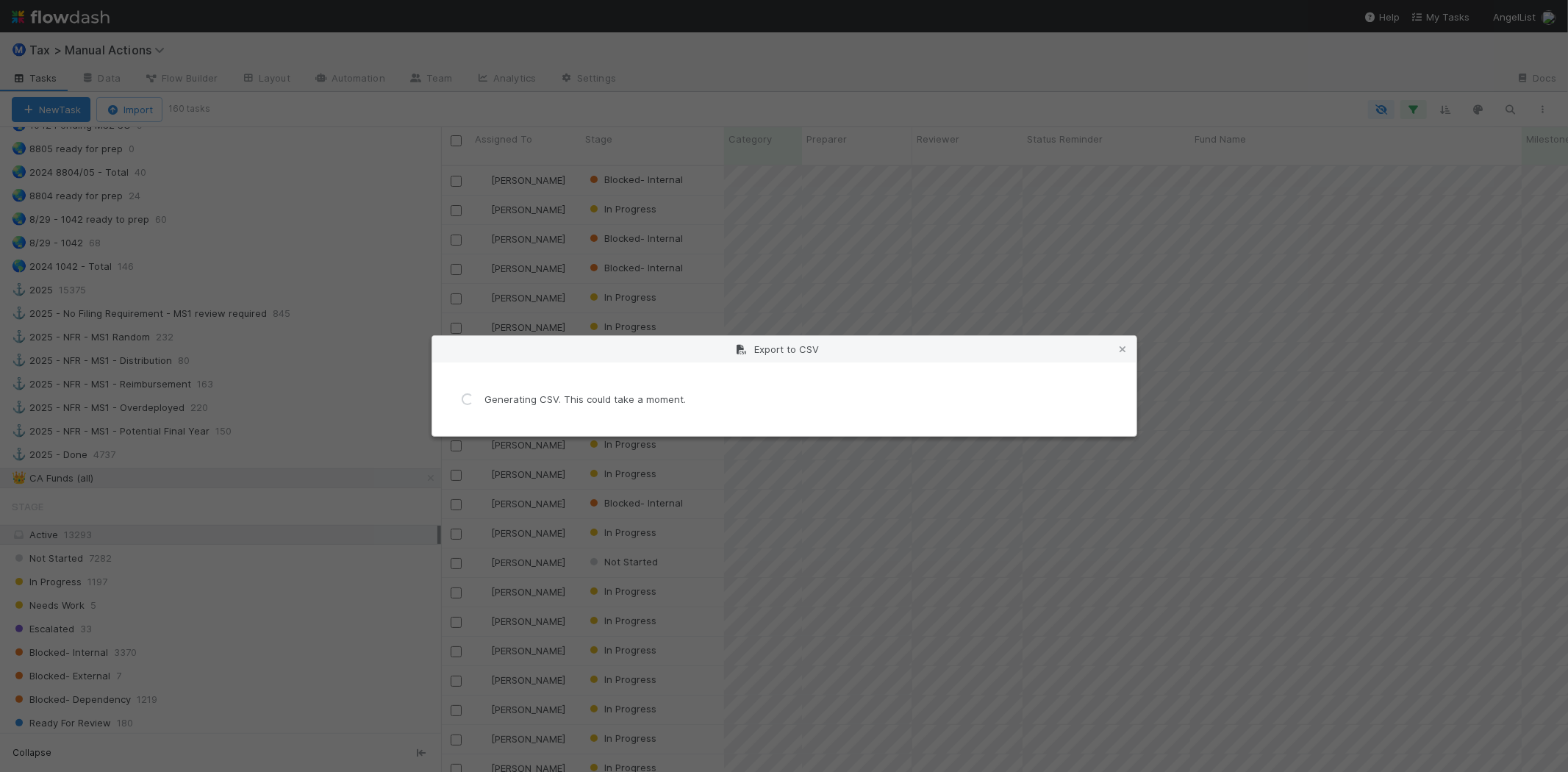
scroll to position [0, 0]
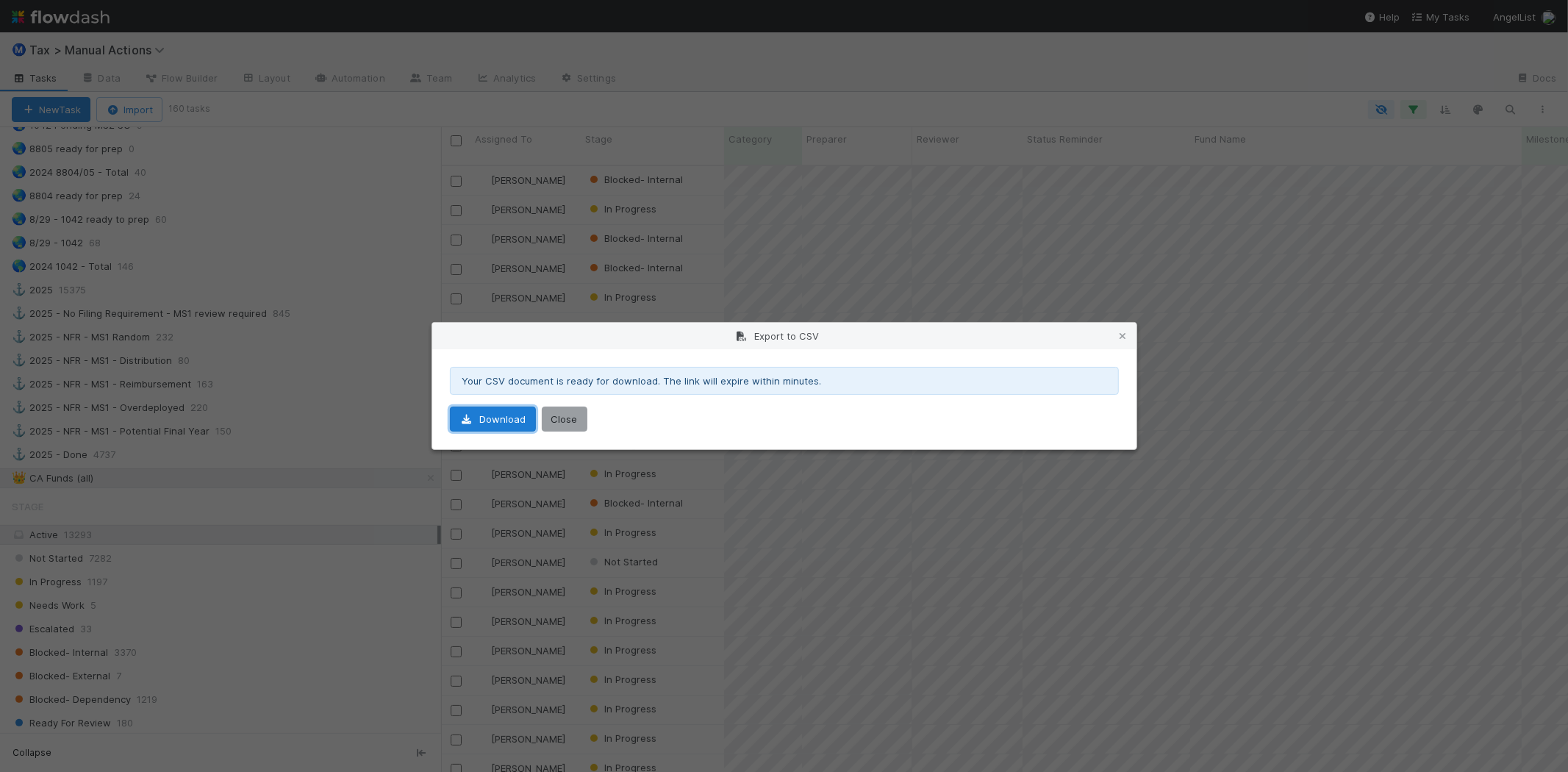
click at [507, 417] on link "Download" at bounding box center [492, 419] width 86 height 25
click at [1123, 339] on icon at bounding box center [1123, 336] width 15 height 10
